Goal: Download file/media

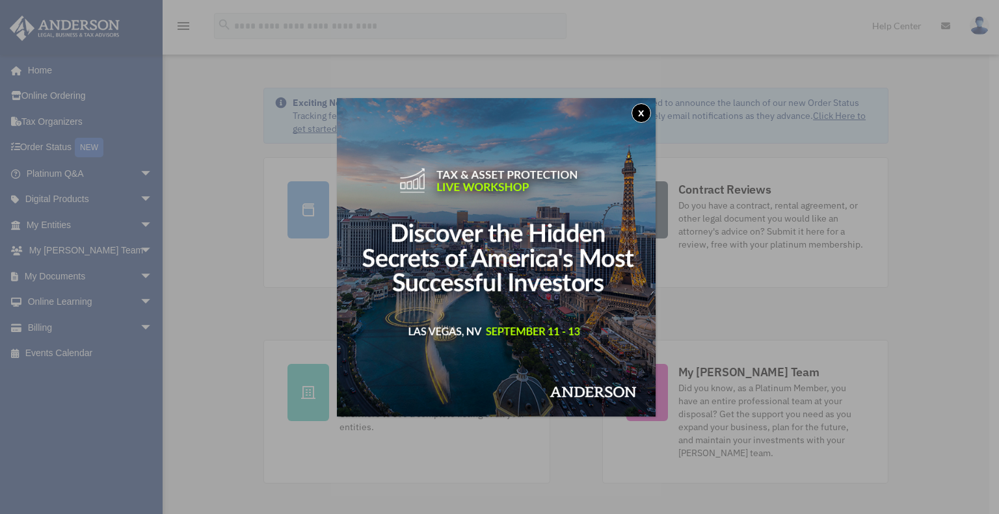
click at [645, 111] on button "x" at bounding box center [641, 113] width 20 height 20
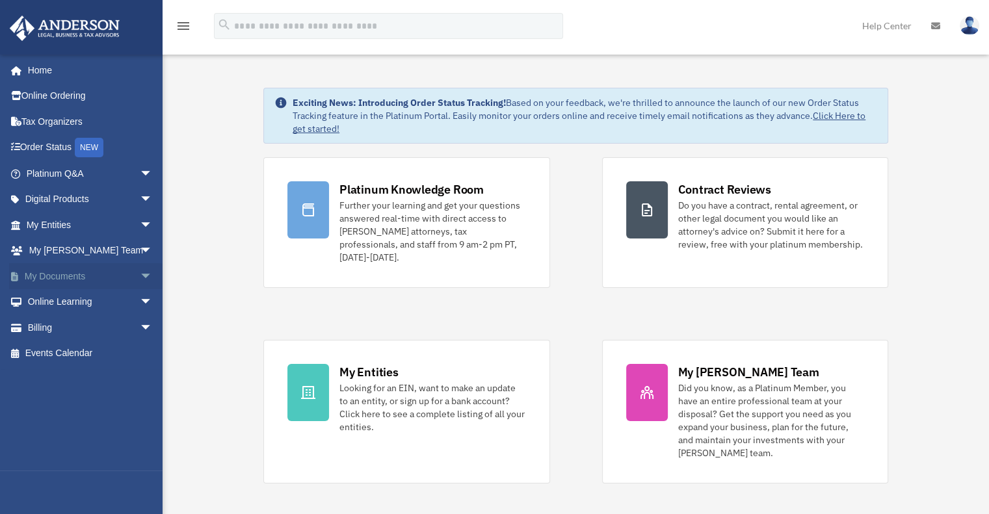
click at [72, 275] on link "My Documents arrow_drop_down" at bounding box center [90, 276] width 163 height 26
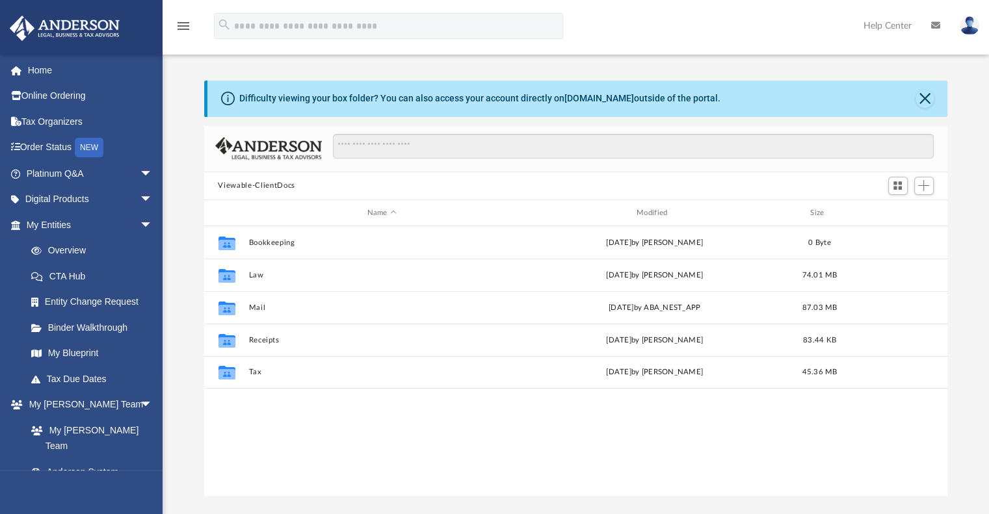
scroll to position [285, 733]
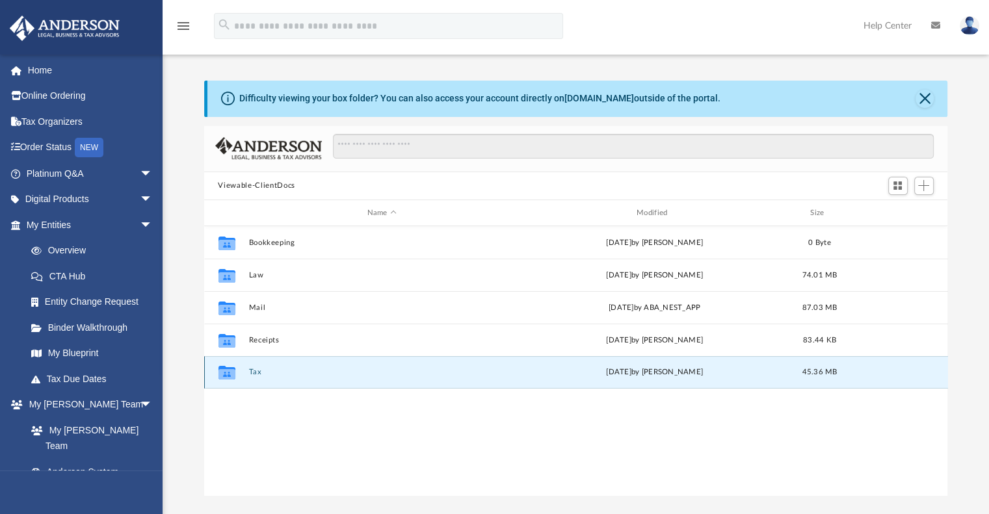
click at [254, 371] on button "Tax" at bounding box center [381, 373] width 267 height 8
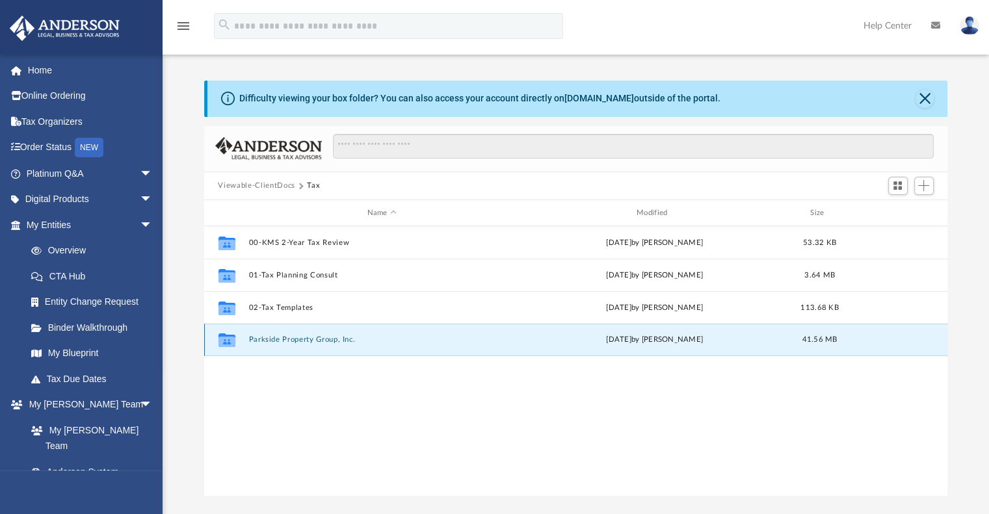
click at [329, 342] on button "Parkside Property Group, Inc." at bounding box center [381, 340] width 267 height 8
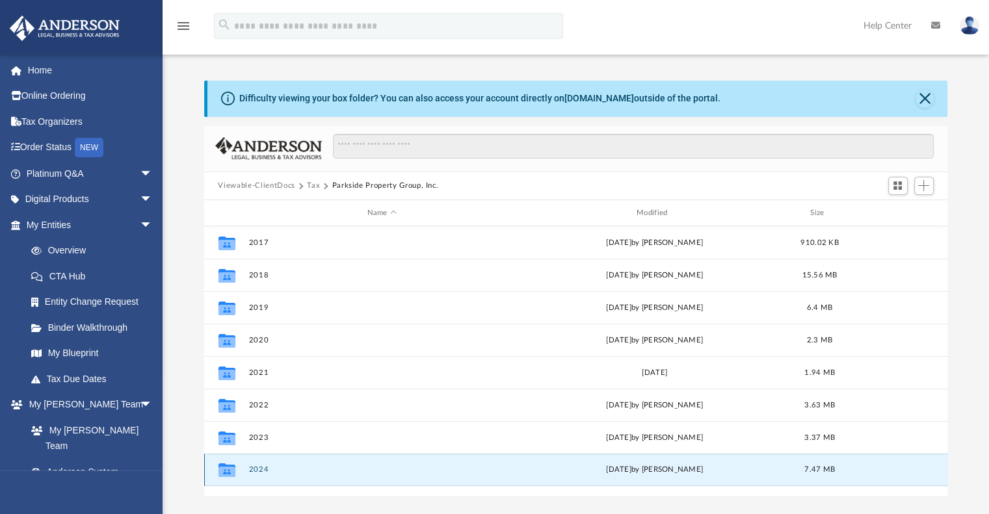
click at [283, 473] on button "2024" at bounding box center [381, 470] width 267 height 8
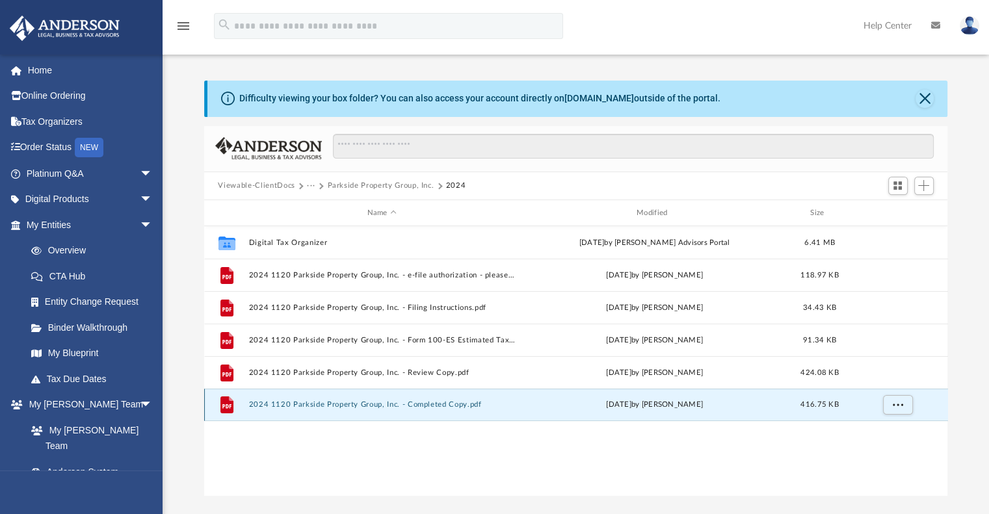
click at [358, 403] on button "2024 1120 Parkside Property Group, Inc. - Completed Copy.pdf" at bounding box center [381, 405] width 267 height 8
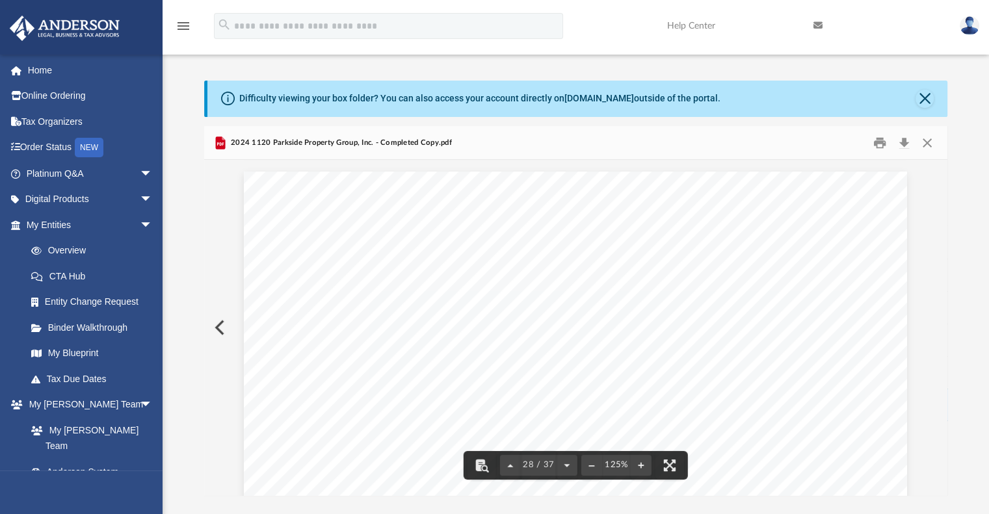
scroll to position [23561, 0]
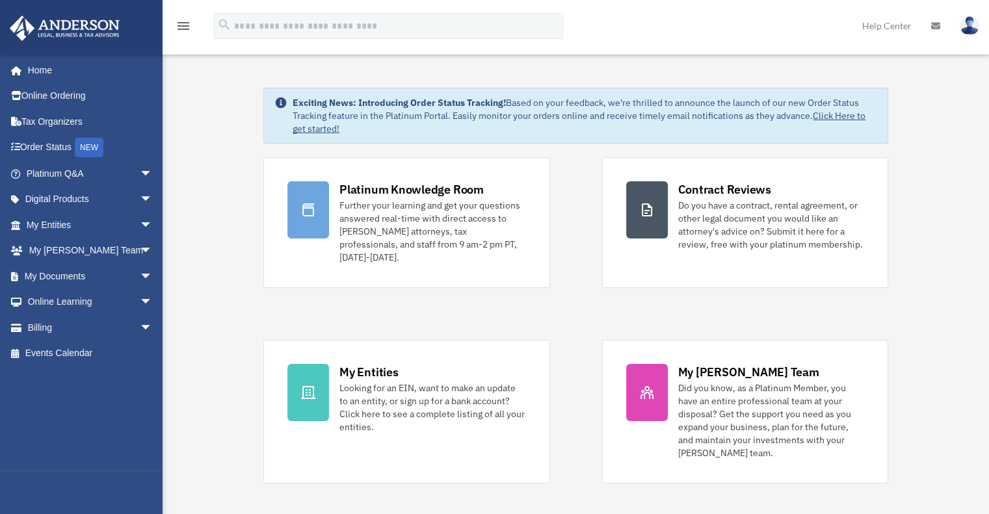
click at [973, 25] on img at bounding box center [970, 25] width 20 height 19
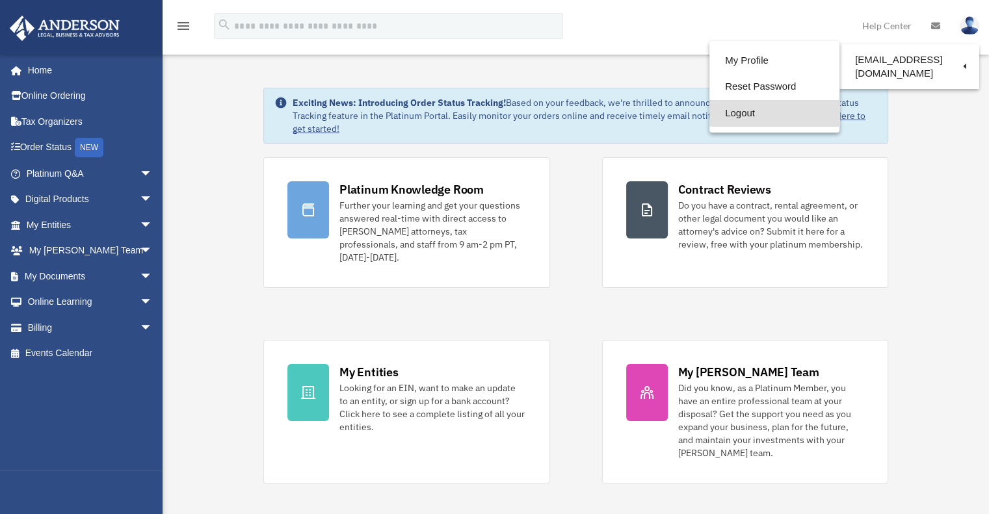
click at [749, 112] on link "Logout" at bounding box center [774, 113] width 130 height 27
